Goal: Task Accomplishment & Management: Manage account settings

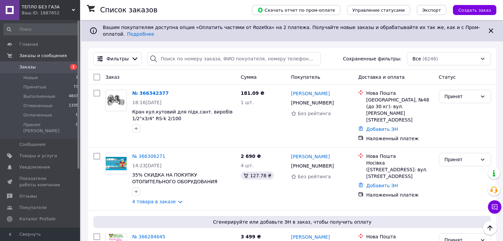
scroll to position [178, 0]
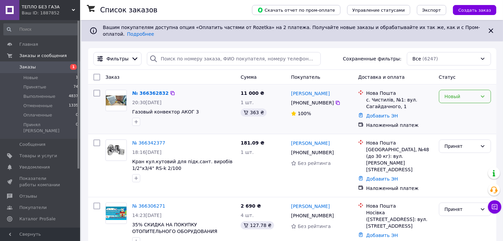
click at [450, 95] on div "Новый" at bounding box center [461, 96] width 33 height 7
click at [450, 105] on li "Принят" at bounding box center [465, 106] width 51 height 12
click at [50, 67] on span "Заказы" at bounding box center [40, 67] width 42 height 6
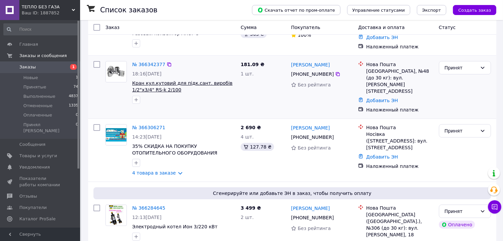
scroll to position [89, 0]
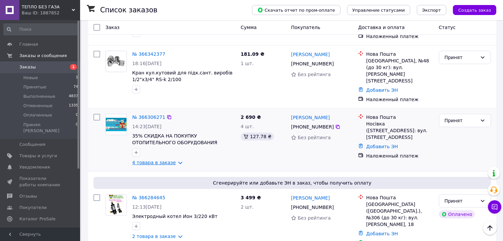
click at [168, 160] on link "4 товара в заказе" at bounding box center [154, 162] width 44 height 5
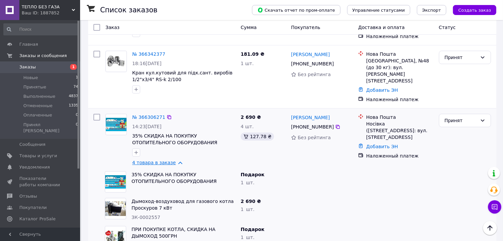
click at [167, 160] on link "4 товара в заказе" at bounding box center [154, 162] width 44 height 5
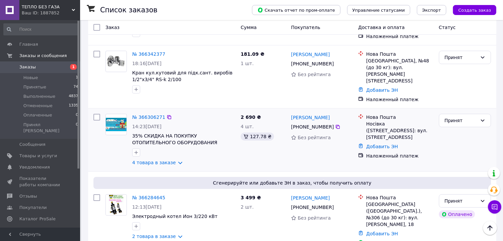
drag, startPoint x: 343, startPoint y: 104, endPoint x: 290, endPoint y: 104, distance: 53.1
click at [290, 111] on div "Олександр Мироненко +380 98 207 36 36 Без рейтинга" at bounding box center [322, 139] width 67 height 57
copy link "[PERSON_NAME]"
drag, startPoint x: 331, startPoint y: 114, endPoint x: 303, endPoint y: 114, distance: 27.4
click at [303, 123] on div "[PHONE_NUMBER]" at bounding box center [322, 127] width 63 height 8
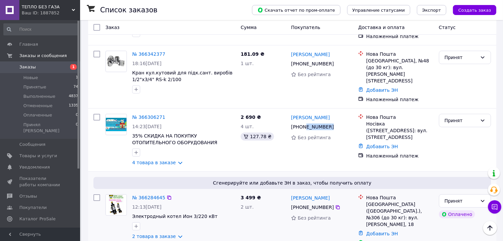
copy div "98 207 36 36"
drag, startPoint x: 366, startPoint y: 109, endPoint x: 418, endPoint y: 115, distance: 51.8
click at [418, 121] on div "Носівка ([STREET_ADDRESS]: вул. [STREET_ADDRESS]" at bounding box center [399, 131] width 67 height 20
copy div "Носівка ([STREET_ADDRESS]: вул. [STREET_ADDRESS]"
click at [170, 160] on link "4 товара в заказе" at bounding box center [154, 162] width 44 height 5
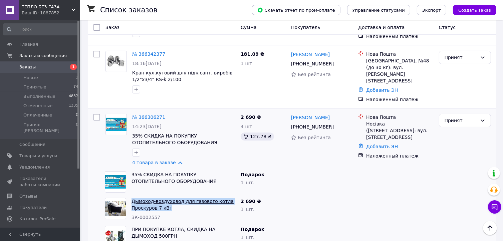
drag, startPoint x: 169, startPoint y: 195, endPoint x: 132, endPoint y: 189, distance: 37.5
click at [132, 198] on span "Дымоход-воздуховод для газового котла Проскуров 7 кВт" at bounding box center [184, 204] width 104 height 13
copy link "Дымоход-воздуховод для газового котла Проскуров 7 кВт"
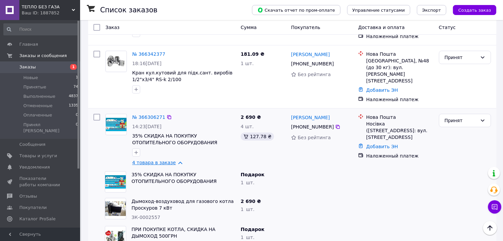
click at [154, 160] on link "4 товара в заказе" at bounding box center [154, 162] width 44 height 5
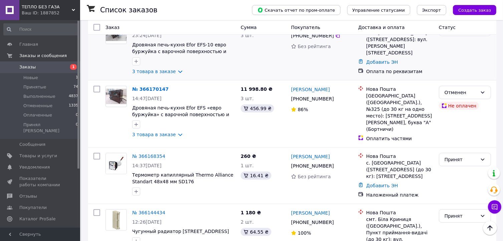
scroll to position [445, 0]
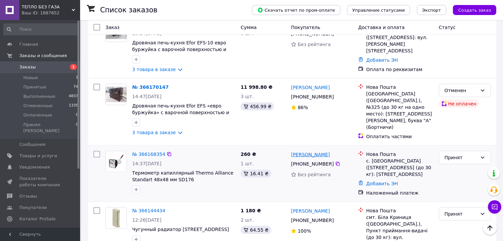
drag, startPoint x: 331, startPoint y: 139, endPoint x: 291, endPoint y: 137, distance: 39.8
click at [291, 150] on div "[PERSON_NAME]" at bounding box center [322, 154] width 63 height 8
copy link "[PERSON_NAME]"
drag, startPoint x: 330, startPoint y: 149, endPoint x: 304, endPoint y: 149, distance: 26.1
click at [304, 161] on span "[PHONE_NUMBER]" at bounding box center [312, 163] width 43 height 5
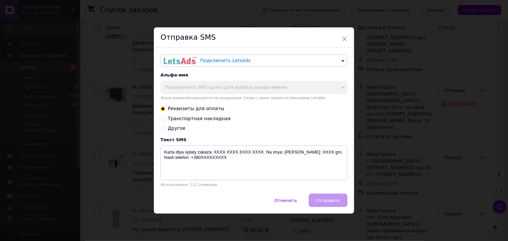
copy span "99 490 89 06"
click at [346, 38] on span "×" at bounding box center [345, 38] width 6 height 11
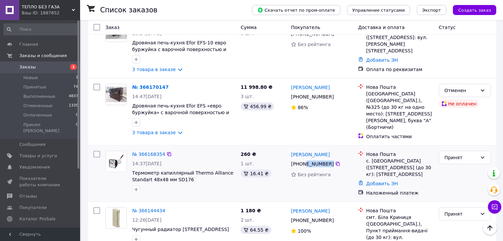
drag, startPoint x: 342, startPoint y: 150, endPoint x: 304, endPoint y: 149, distance: 38.1
click at [304, 160] on div "[PHONE_NUMBER]" at bounding box center [322, 164] width 63 height 8
copy div "99 490 89 06"
drag, startPoint x: 366, startPoint y: 144, endPoint x: 375, endPoint y: 170, distance: 27.8
click at [375, 170] on div "с. [GEOGRAPHIC_DATA] ([STREET_ADDRESS] (до 30 кг): [STREET_ADDRESS]" at bounding box center [399, 168] width 67 height 20
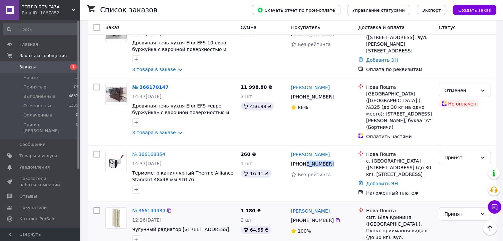
copy div "с. [GEOGRAPHIC_DATA] ([STREET_ADDRESS] (до 30 кг): [STREET_ADDRESS]"
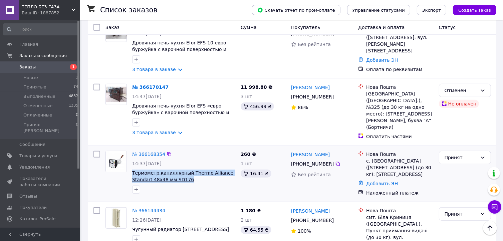
drag, startPoint x: 188, startPoint y: 163, endPoint x: 133, endPoint y: 155, distance: 56.1
click at [133, 170] on span "Термометр капиллярный Thermo Alliance Standart 48х48 мм SD176" at bounding box center [183, 176] width 103 height 13
copy span "Термометр капиллярный Thermo Alliance Standart 48х48 мм SD176"
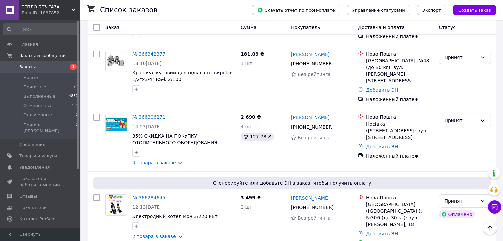
scroll to position [0, 0]
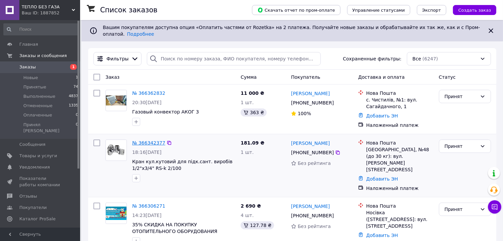
click at [144, 140] on link "№ 366342377" at bounding box center [148, 142] width 33 height 5
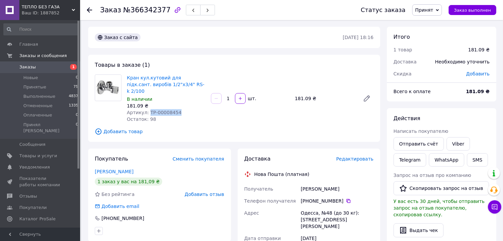
drag, startPoint x: 147, startPoint y: 106, endPoint x: 173, endPoint y: 106, distance: 26.7
click at [173, 110] on span "Артикул: ТР-00008454" at bounding box center [154, 112] width 55 height 5
copy span "ТР-00008454"
click at [43, 65] on span "Заказы" at bounding box center [40, 67] width 42 height 6
